Goal: Task Accomplishment & Management: Manage account settings

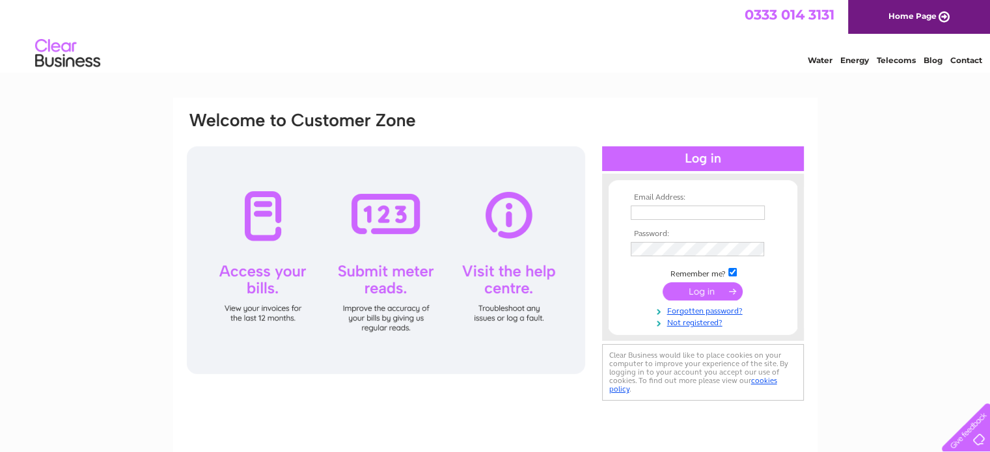
type input "info@woolforewe.com"
click at [714, 289] on input "submit" at bounding box center [702, 291] width 80 height 18
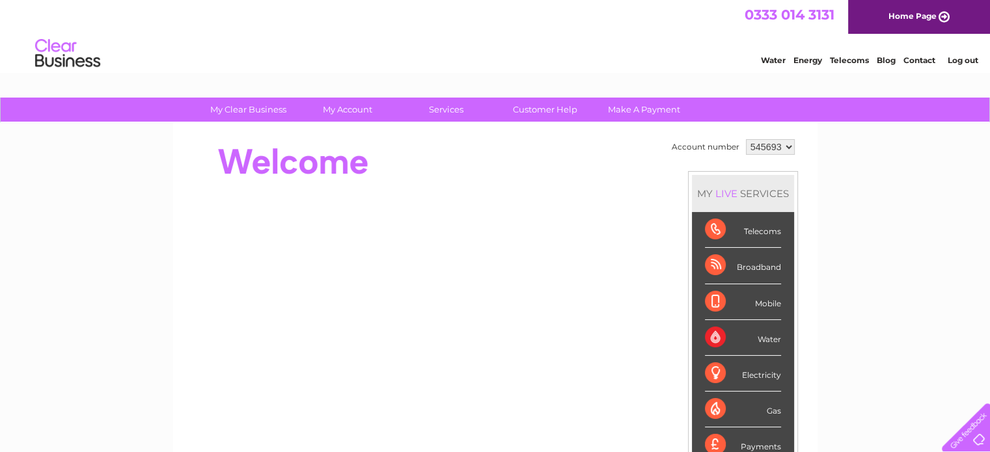
click at [783, 144] on select "545693 905816" at bounding box center [770, 147] width 49 height 16
select select "905816"
click at [746, 139] on select "545693 905816" at bounding box center [770, 147] width 49 height 16
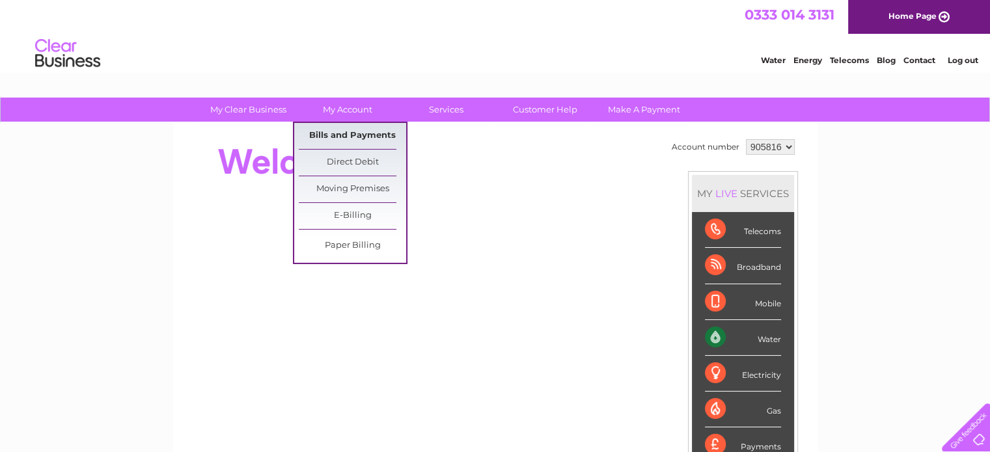
click at [341, 132] on link "Bills and Payments" at bounding box center [352, 136] width 107 height 26
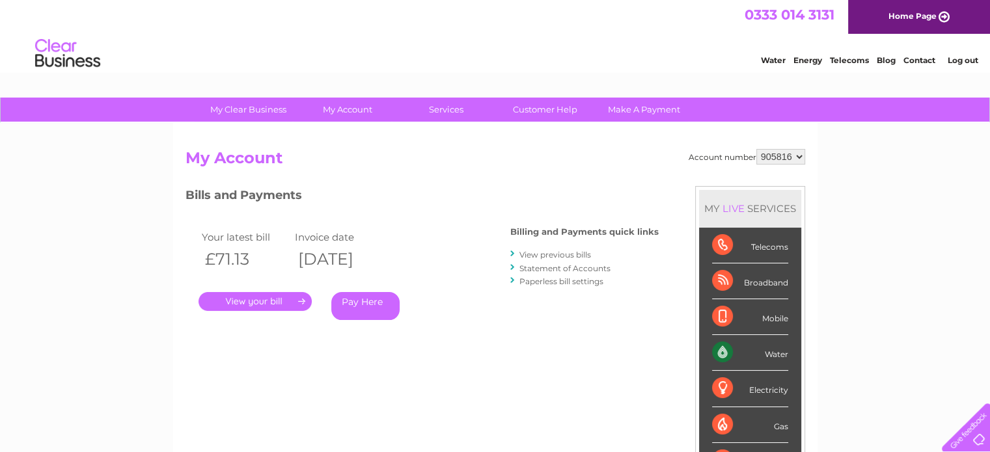
click at [281, 299] on link "." at bounding box center [254, 301] width 113 height 19
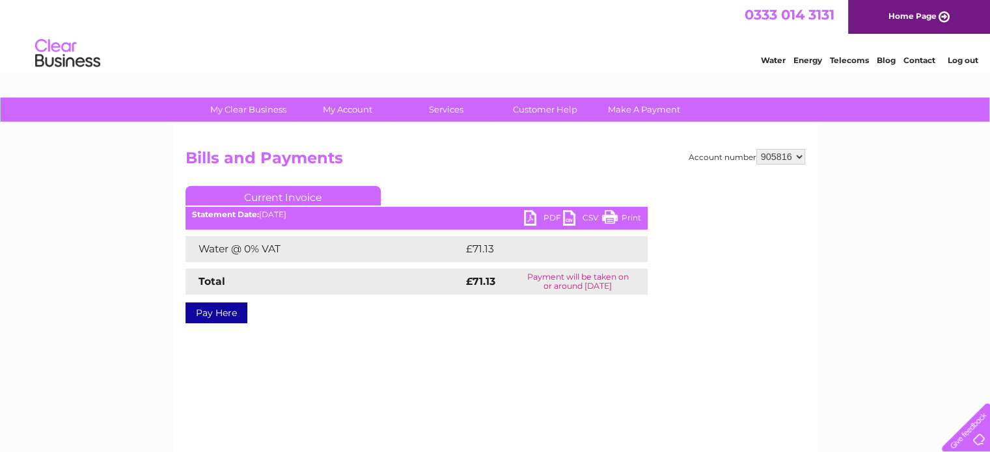
click at [536, 215] on link "PDF" at bounding box center [543, 219] width 39 height 19
